Goal: Task Accomplishment & Management: Manage account settings

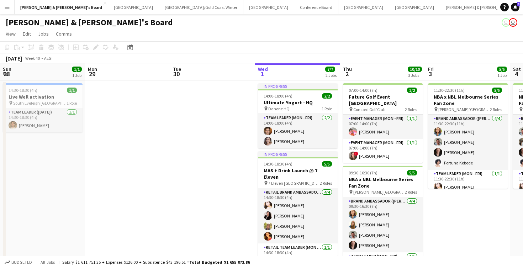
scroll to position [0, 170]
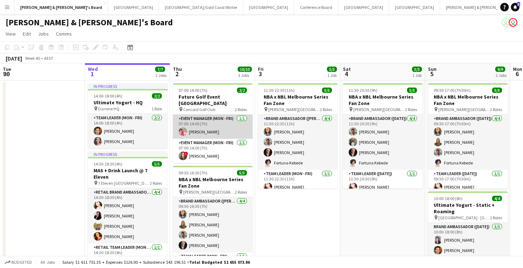
click at [223, 133] on app-card-role "Event Manager (Mon - Fri) [DATE] 07:00-14:00 (7h) [PERSON_NAME]" at bounding box center [213, 127] width 80 height 24
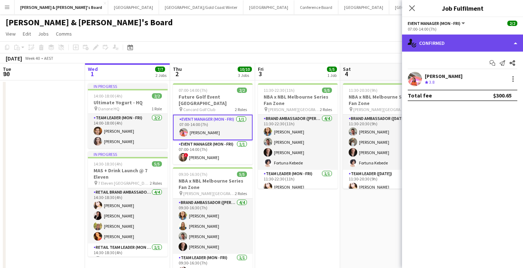
click at [515, 42] on div "single-neutral-actions-check-2 Confirmed" at bounding box center [462, 43] width 121 height 17
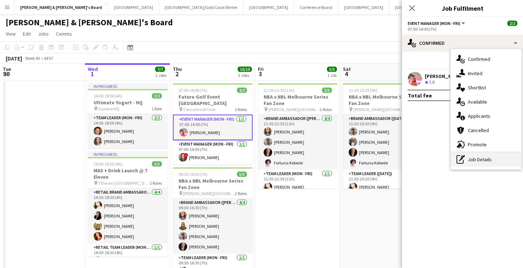
click at [478, 161] on div "pen-write Job Details" at bounding box center [486, 159] width 70 height 14
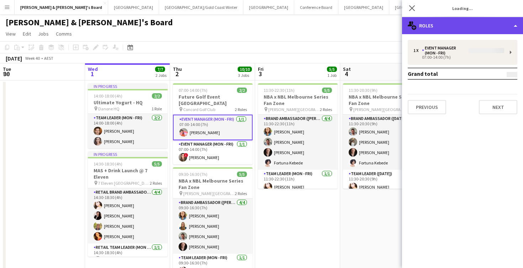
click at [515, 25] on div "multiple-users-add Roles" at bounding box center [462, 25] width 121 height 17
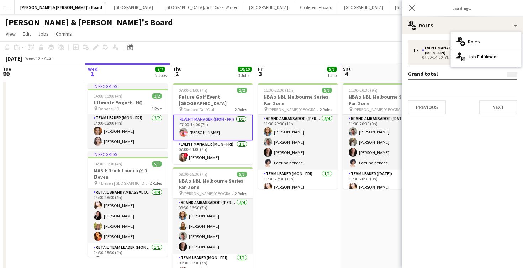
click at [435, 58] on div "1 x Event Manager (Mon - Fri) 07:00-14:00 (7h) Grand total Previous Next" at bounding box center [462, 77] width 121 height 74
click at [484, 54] on div "1 x Event Manager (Mon - Fri) 07:00-14:00 (7h) Grand total Previous Next" at bounding box center [462, 77] width 121 height 74
click at [412, 7] on icon "Close pop-in" at bounding box center [412, 8] width 7 height 7
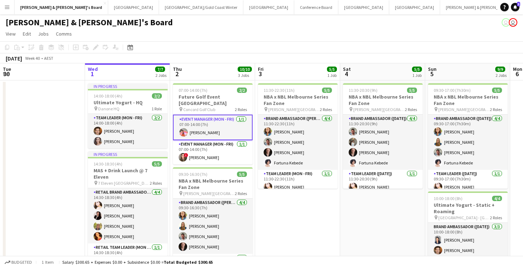
click at [268, 241] on app-date-cell "11:30-22:30 (11h) 5/5 NBA x NBL Melbourne Series Fan Zone pin [PERSON_NAME][GEO…" at bounding box center [297, 236] width 85 height 313
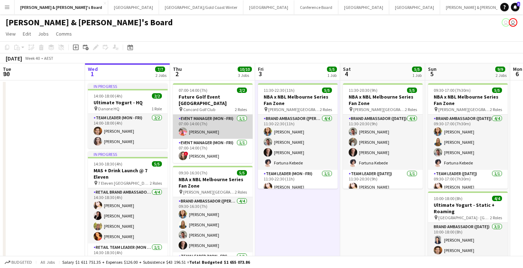
click at [228, 128] on app-card-role "Event Manager (Mon - Fri) [DATE] 07:00-14:00 (7h) [PERSON_NAME]" at bounding box center [213, 127] width 80 height 24
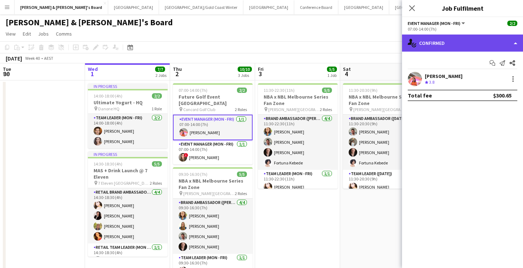
click at [514, 40] on div "single-neutral-actions-check-2 Confirmed" at bounding box center [462, 43] width 121 height 17
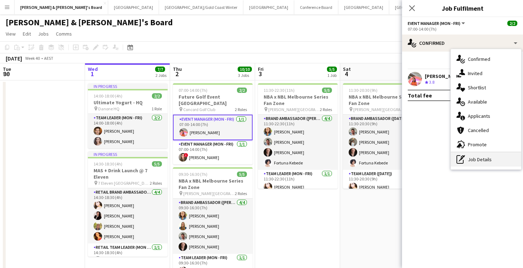
click at [472, 160] on div "pen-write Job Details" at bounding box center [486, 159] width 70 height 14
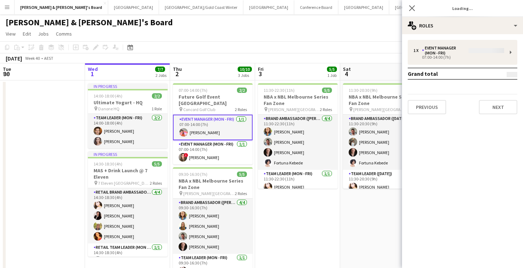
click at [475, 59] on div "1 x Event Manager (Mon - Fri) 07:00-14:00 (7h) Grand total Previous Next" at bounding box center [462, 77] width 121 height 74
click at [510, 52] on div "1 x Event Manager (Mon - Fri) 07:00-14:00 (7h) Grand total Previous Next" at bounding box center [462, 77] width 121 height 74
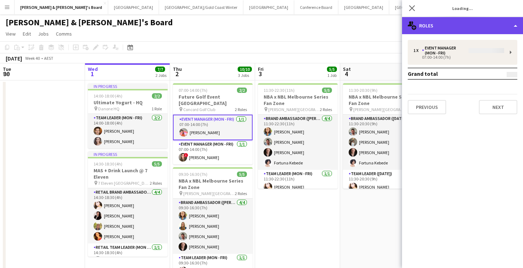
click at [515, 24] on div "multiple-users-add Roles" at bounding box center [462, 25] width 121 height 17
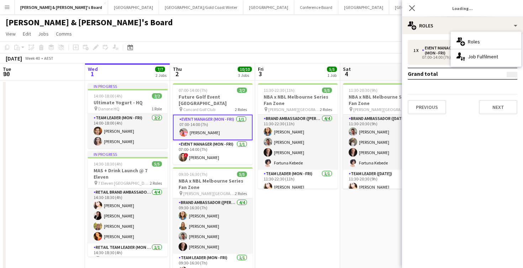
click at [446, 47] on div "1 x Event Manager (Mon - Fri) 07:00-14:00 (7h) Grand total Previous Next" at bounding box center [462, 77] width 121 height 74
click at [440, 54] on div "1 x Event Manager (Mon - Fri) 07:00-14:00 (7h) Grand total Previous Next" at bounding box center [462, 77] width 121 height 74
click at [412, 14] on div "Close pop-in" at bounding box center [412, 8] width 20 height 16
click at [412, 9] on icon "Close pop-in" at bounding box center [412, 8] width 7 height 7
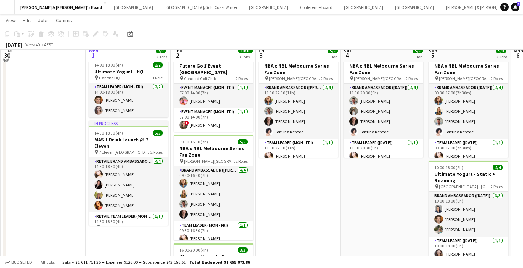
scroll to position [11, 0]
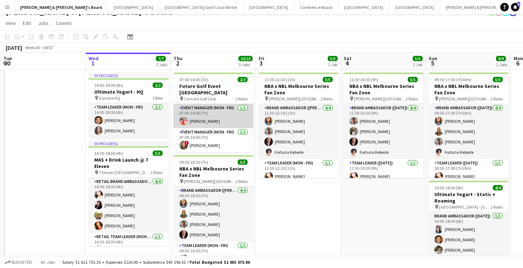
click at [221, 116] on app-card-role "Event Manager (Mon - Fri) [DATE] 07:00-14:00 (7h) [PERSON_NAME]" at bounding box center [214, 116] width 80 height 24
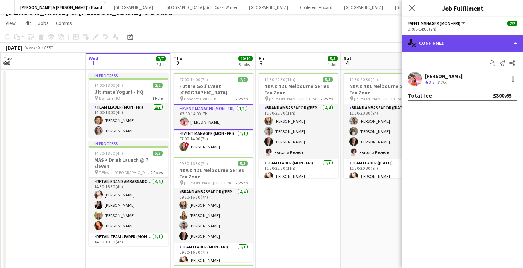
click at [517, 44] on div "single-neutral-actions-check-2 Confirmed" at bounding box center [462, 43] width 121 height 17
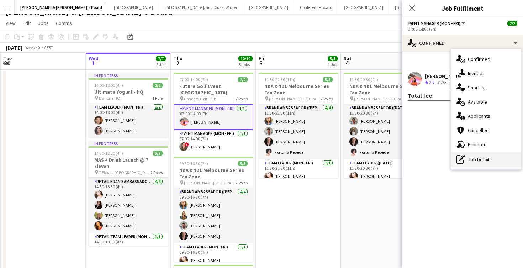
click at [479, 159] on div "pen-write Job Details" at bounding box center [486, 159] width 70 height 14
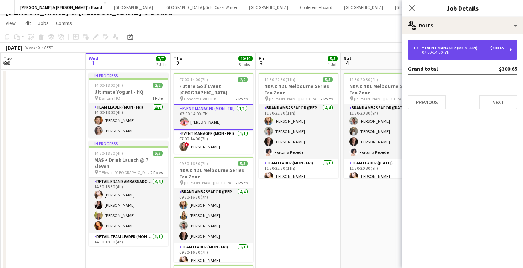
click at [480, 46] on div "Event Manager (Mon - Fri)" at bounding box center [451, 48] width 58 height 5
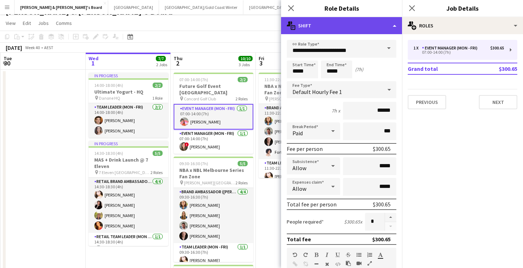
click at [395, 26] on div "multiple-actions-text Shift" at bounding box center [341, 25] width 121 height 17
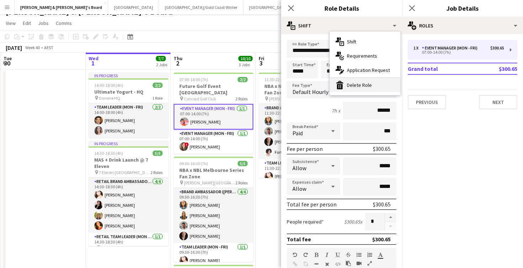
click at [360, 89] on div "bin-2 Delete Role" at bounding box center [365, 85] width 70 height 14
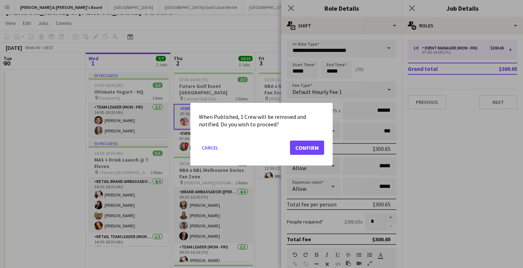
scroll to position [0, 0]
click at [303, 154] on button "Confirm" at bounding box center [307, 147] width 34 height 14
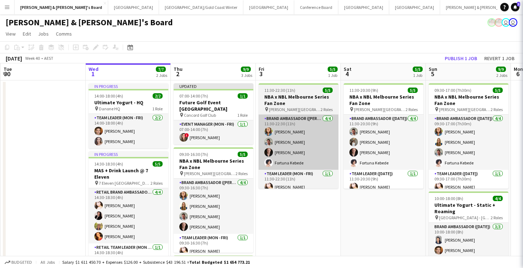
scroll to position [11, 0]
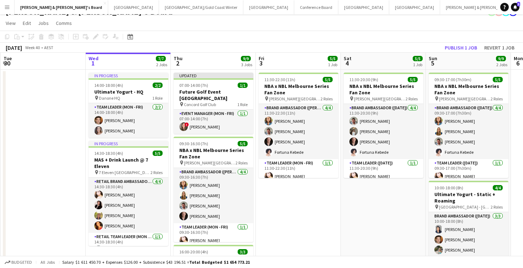
click at [338, 227] on app-date-cell "11:30-22:30 (11h) 5/5 NBA x NBL Melbourne Series Fan Zone pin [PERSON_NAME][GEO…" at bounding box center [298, 217] width 85 height 294
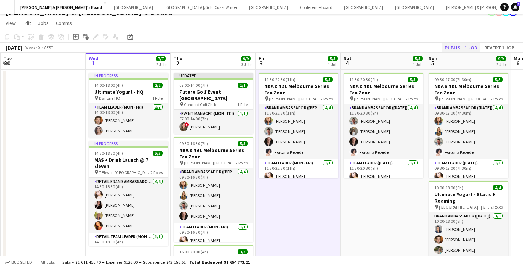
click at [461, 47] on button "Publish 1 job" at bounding box center [461, 47] width 38 height 9
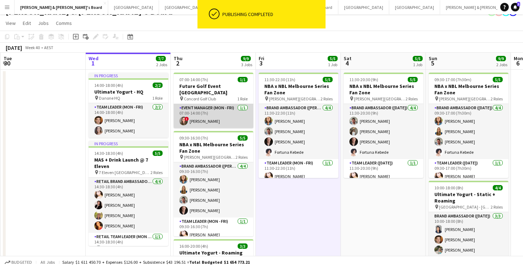
click at [216, 121] on app-card-role "Event Manager (Mon - Fri) 1/1 07:00-14:00 (7h) ! Bonnie Renwick" at bounding box center [214, 116] width 80 height 24
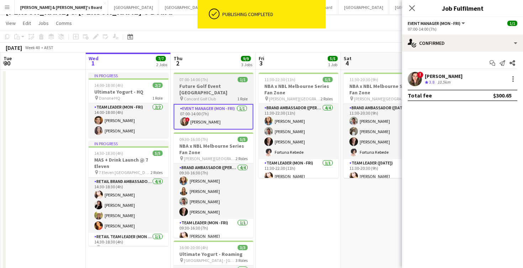
click at [225, 88] on h3 "Future Golf Event [GEOGRAPHIC_DATA]" at bounding box center [214, 89] width 80 height 13
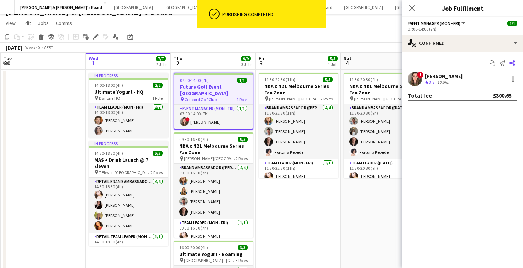
click at [513, 62] on icon at bounding box center [513, 63] width 6 height 6
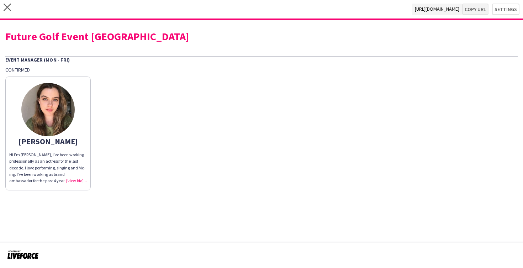
click at [477, 9] on button "Copy url" at bounding box center [475, 9] width 26 height 11
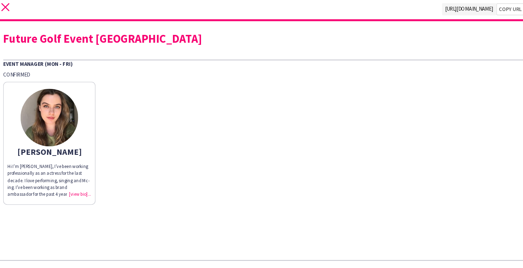
click at [6, 4] on icon "close" at bounding box center [7, 7] width 7 height 7
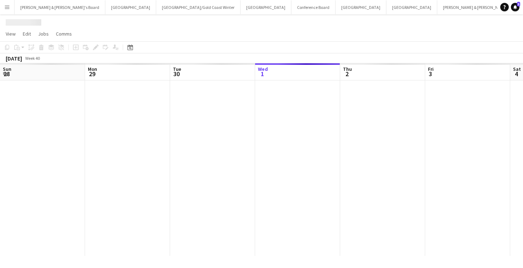
scroll to position [0, 170]
